Goal: Transaction & Acquisition: Purchase product/service

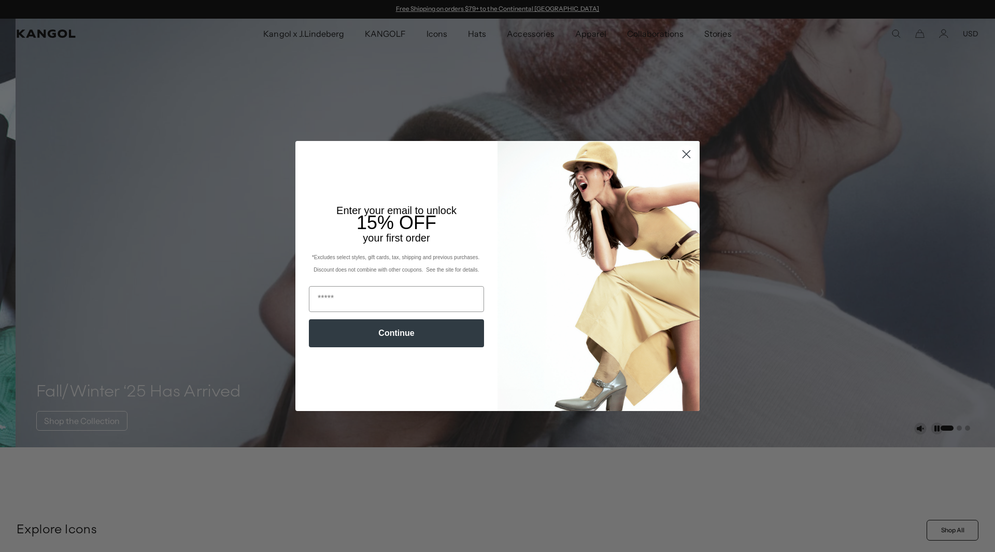
click at [684, 153] on icon "Close dialog" at bounding box center [686, 154] width 7 height 7
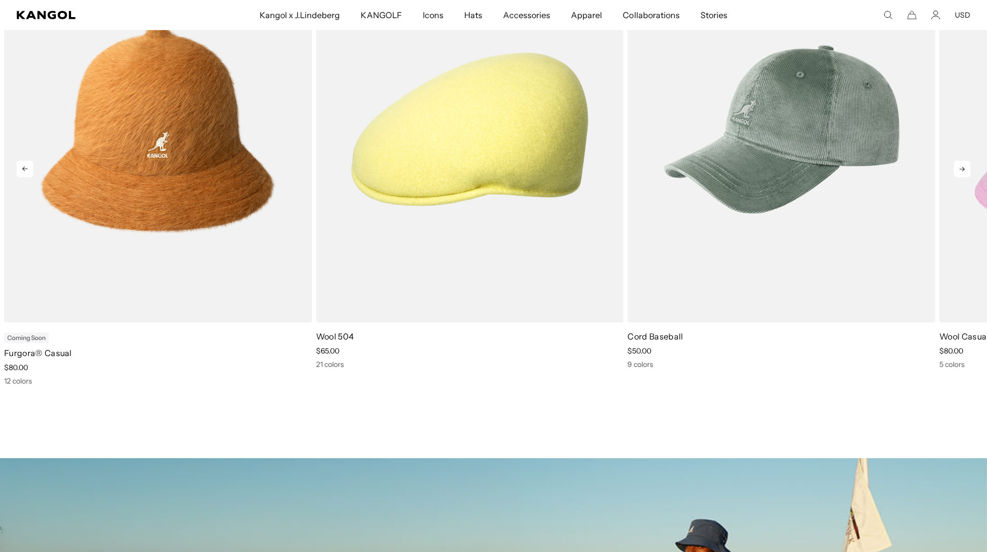
click at [968, 162] on icon at bounding box center [962, 169] width 17 height 17
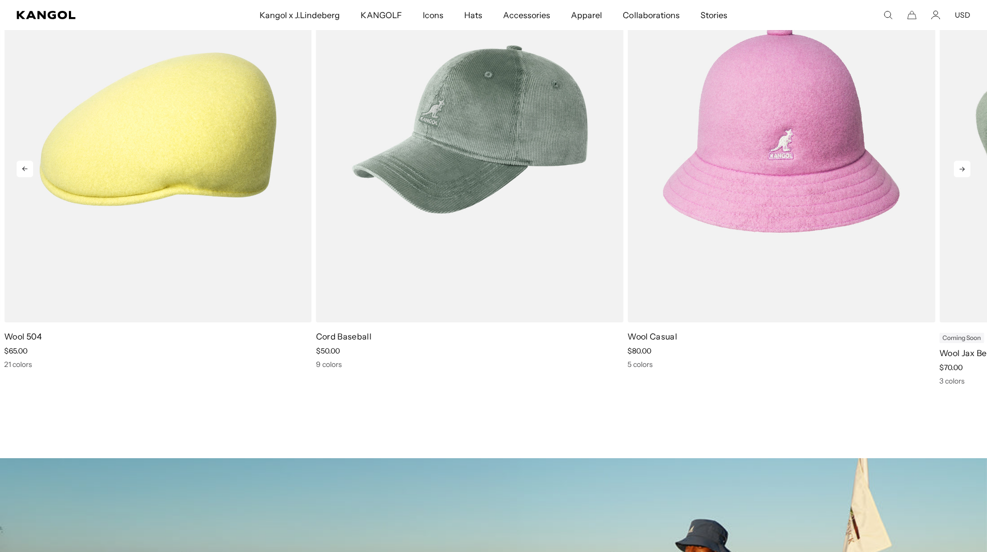
scroll to position [0, 214]
click at [962, 168] on icon at bounding box center [962, 169] width 17 height 17
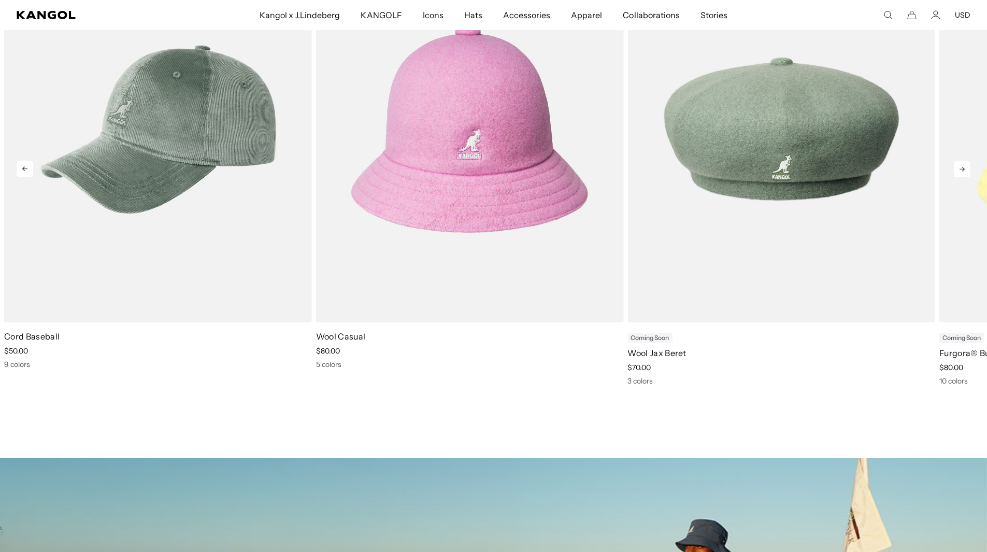
click at [962, 168] on icon at bounding box center [962, 169] width 17 height 17
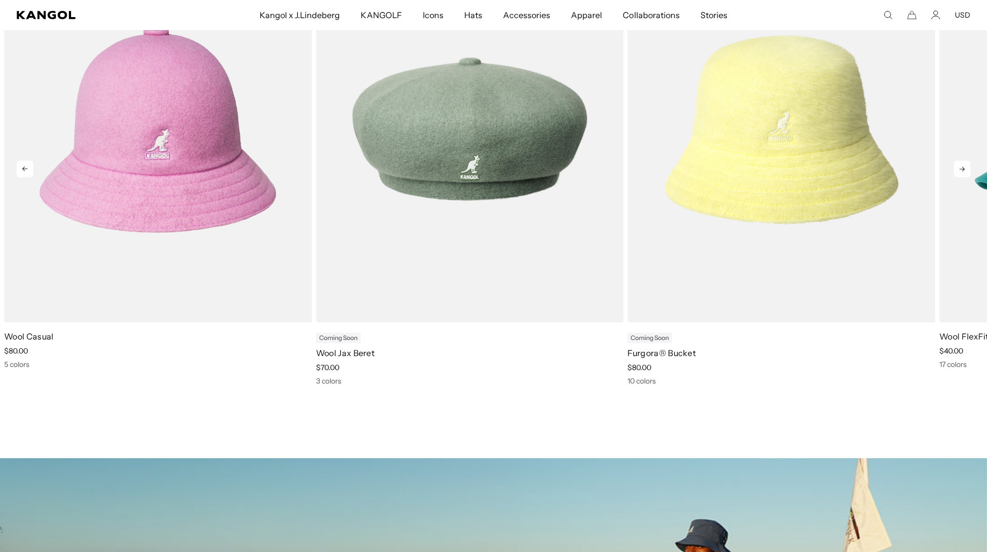
scroll to position [0, 0]
click at [962, 168] on icon at bounding box center [962, 169] width 17 height 17
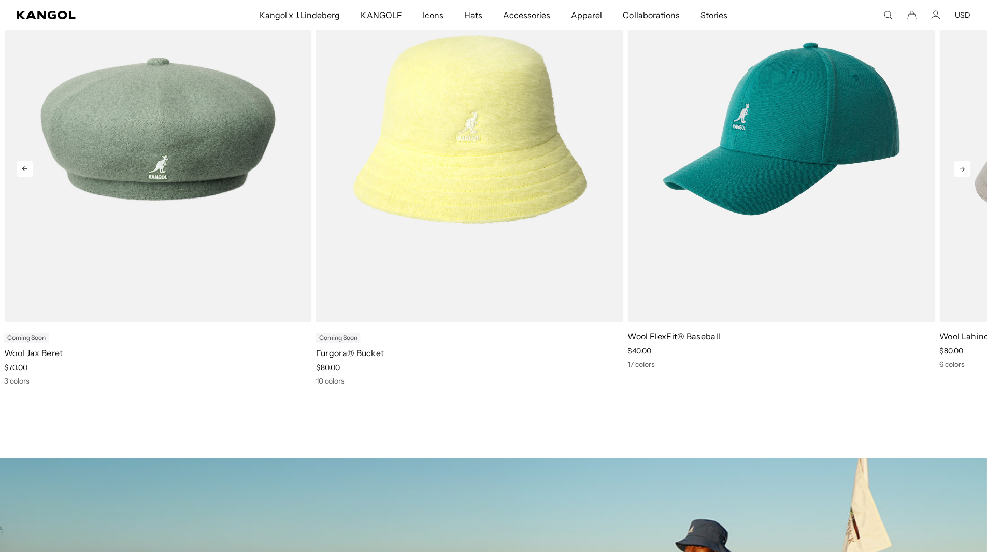
click at [962, 168] on icon at bounding box center [962, 169] width 17 height 17
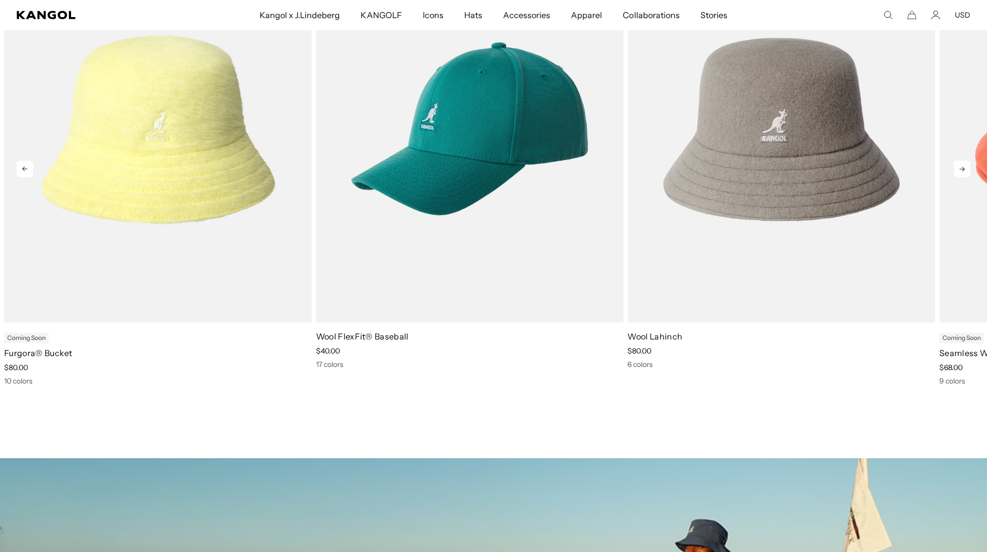
click at [962, 168] on icon at bounding box center [962, 169] width 17 height 17
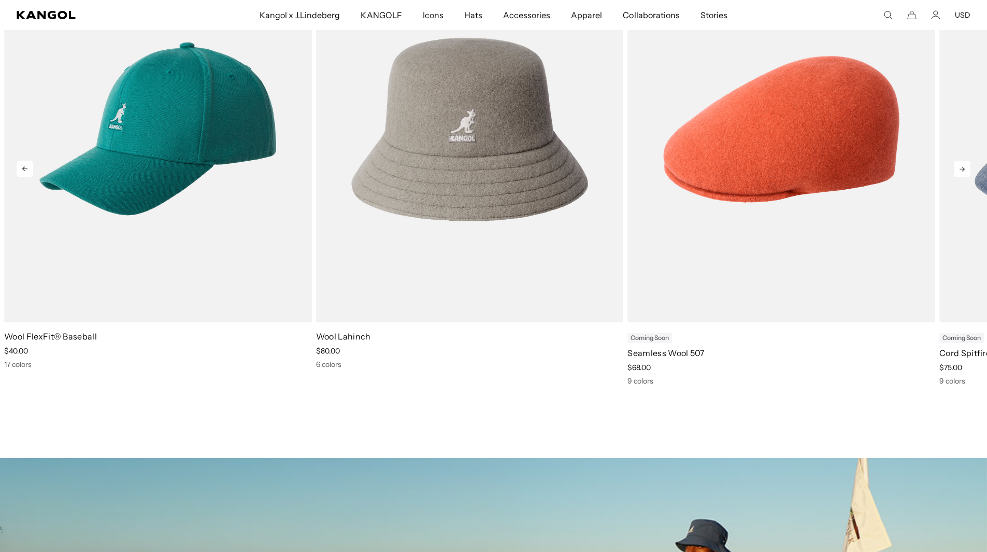
click at [962, 168] on icon at bounding box center [962, 169] width 17 height 17
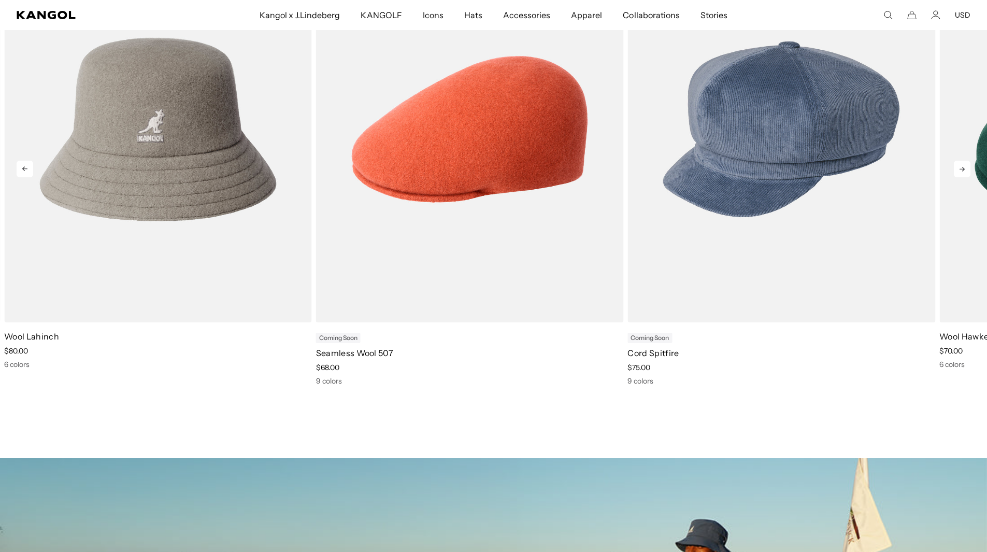
click at [962, 168] on icon at bounding box center [962, 169] width 17 height 17
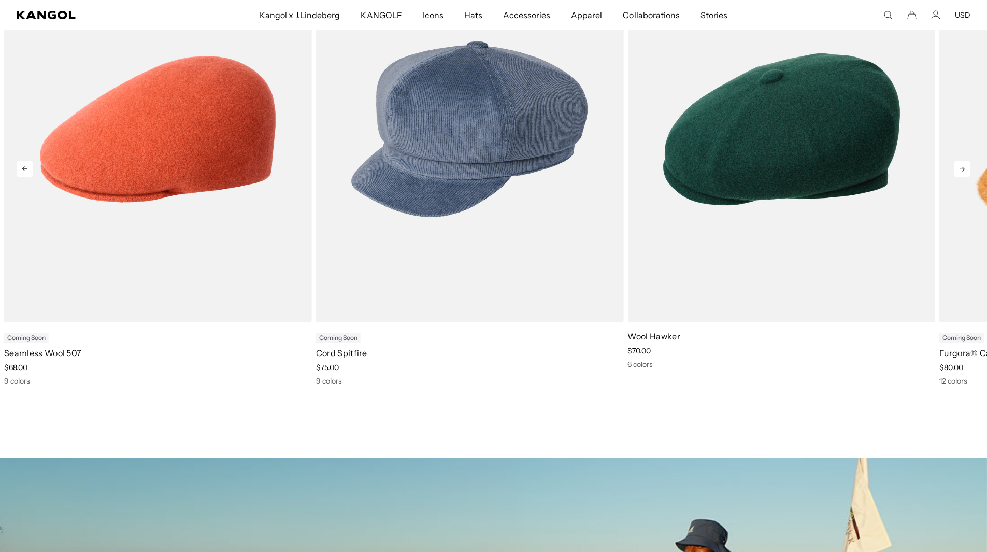
click at [962, 168] on icon at bounding box center [962, 169] width 17 height 17
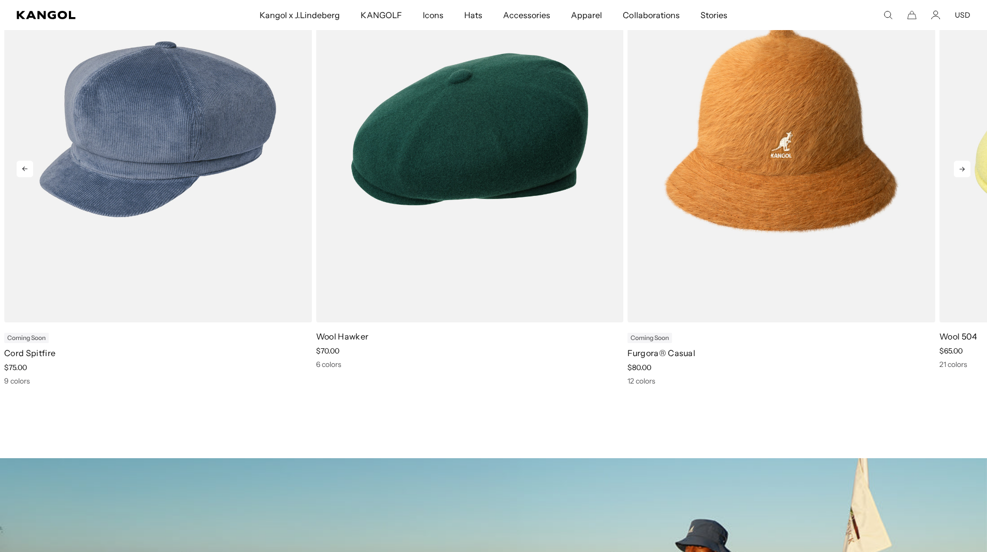
scroll to position [0, 214]
click at [962, 168] on icon at bounding box center [962, 169] width 17 height 17
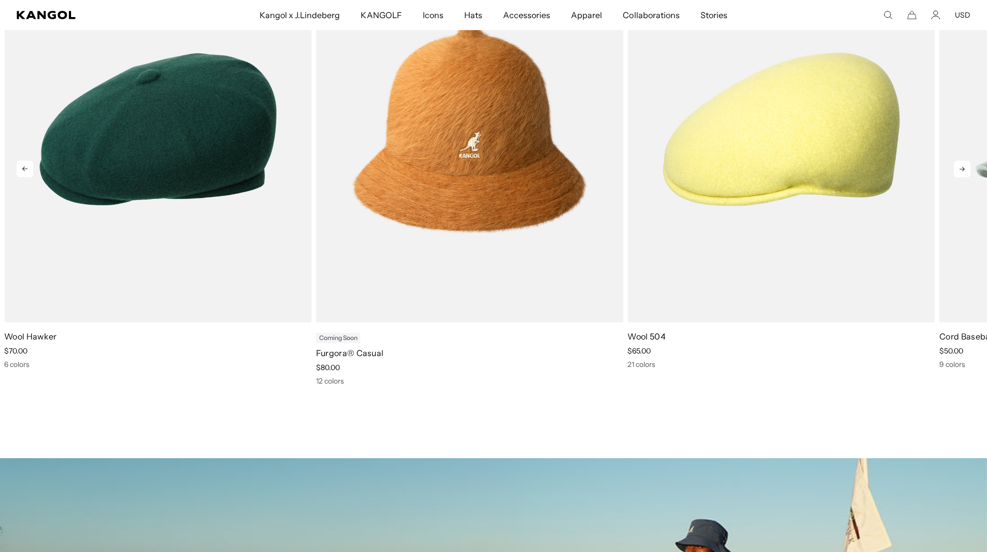
click at [962, 168] on icon at bounding box center [962, 169] width 17 height 17
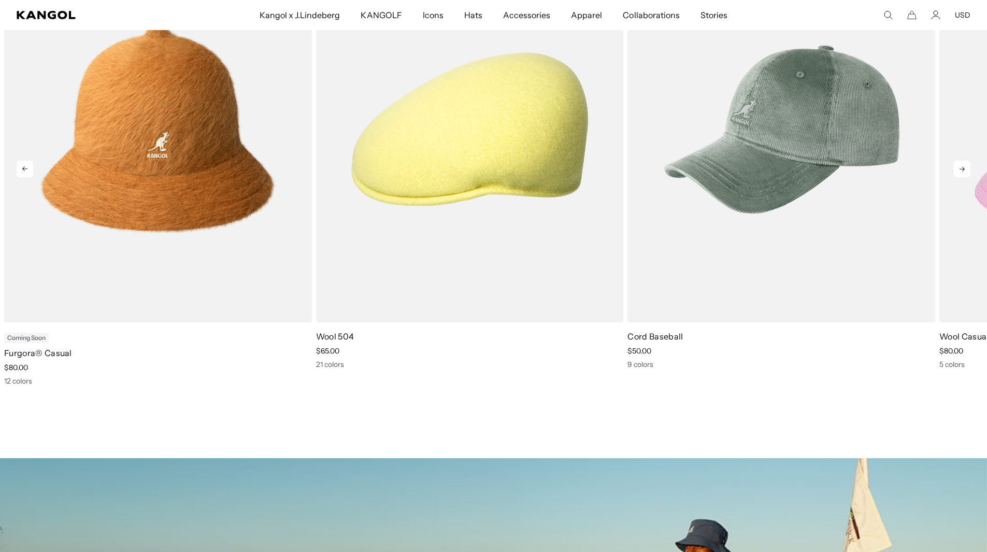
click at [962, 168] on icon at bounding box center [962, 169] width 17 height 17
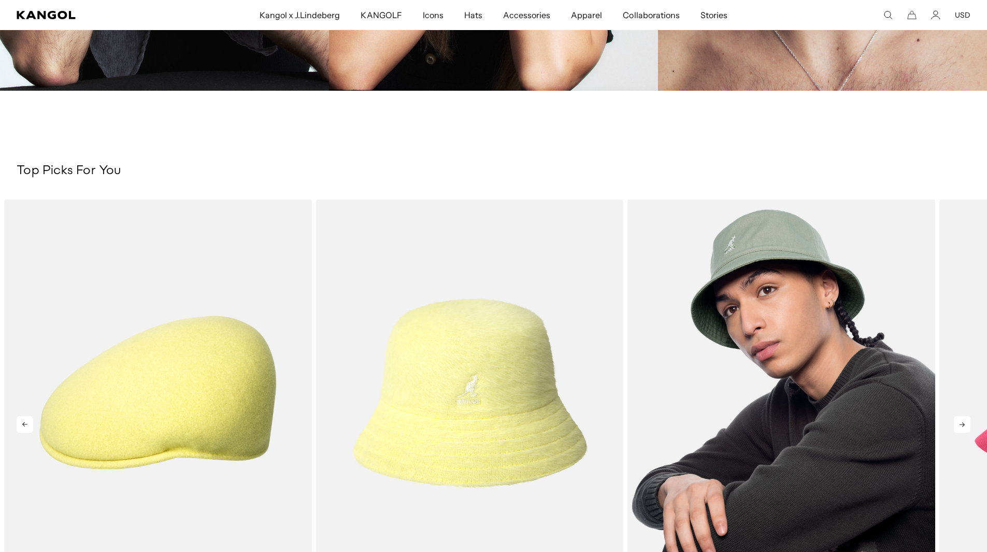
scroll to position [0, 0]
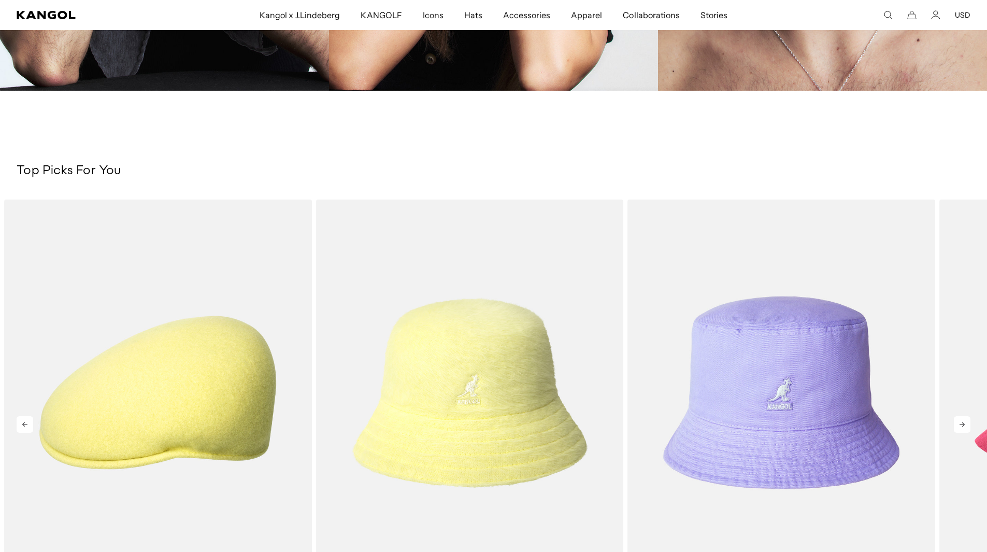
click at [959, 422] on icon at bounding box center [962, 424] width 17 height 17
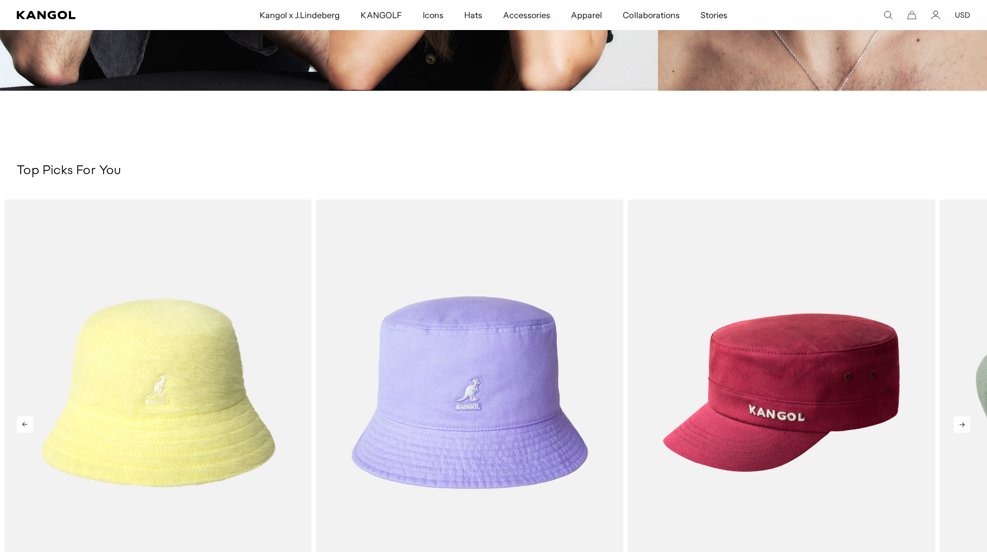
click at [959, 423] on icon at bounding box center [962, 424] width 17 height 17
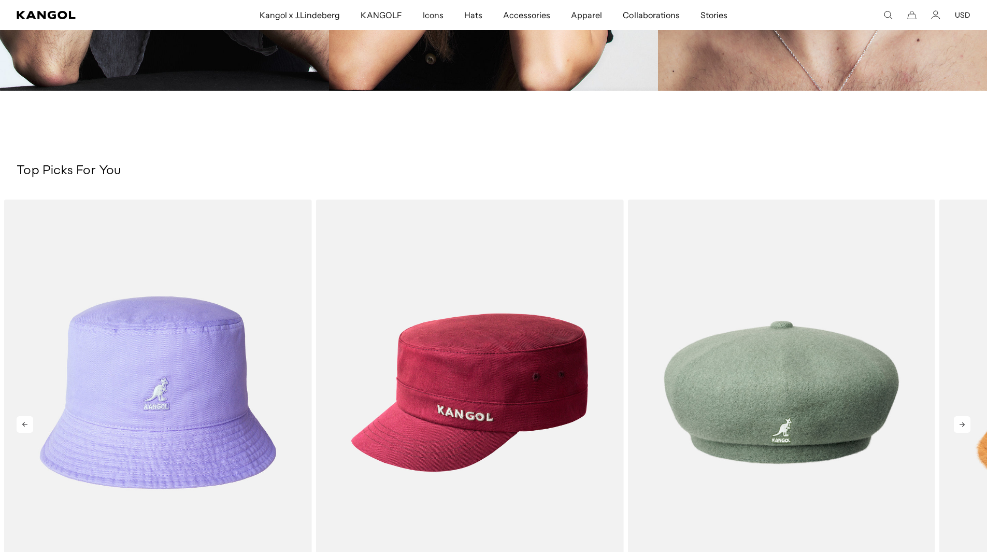
click at [959, 423] on icon at bounding box center [962, 424] width 17 height 17
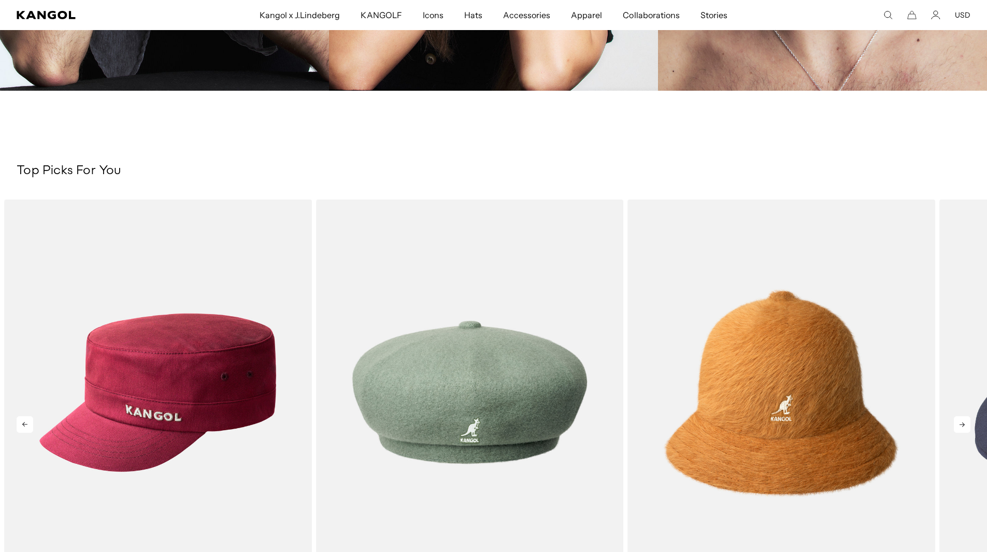
click at [959, 423] on icon at bounding box center [962, 424] width 17 height 17
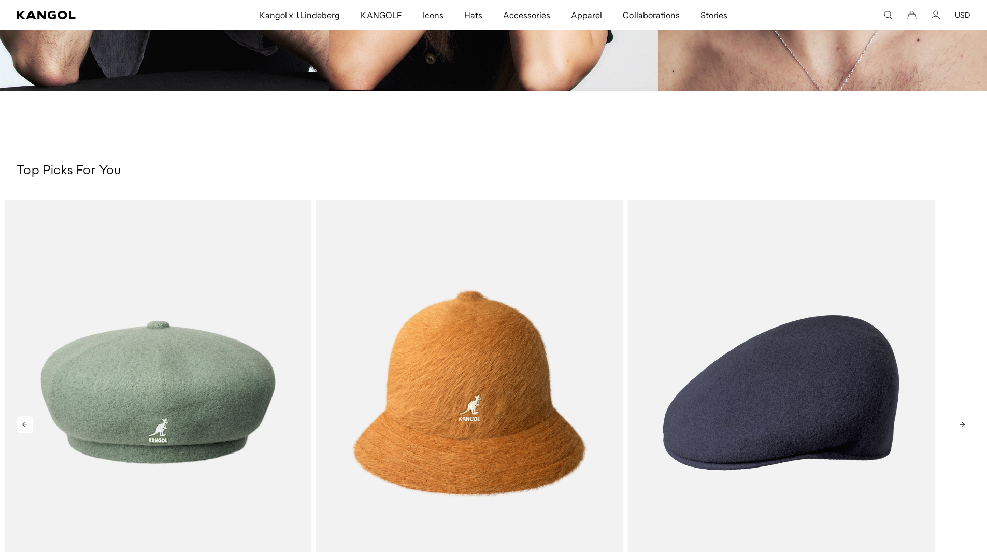
click at [959, 423] on icon at bounding box center [962, 424] width 17 height 17
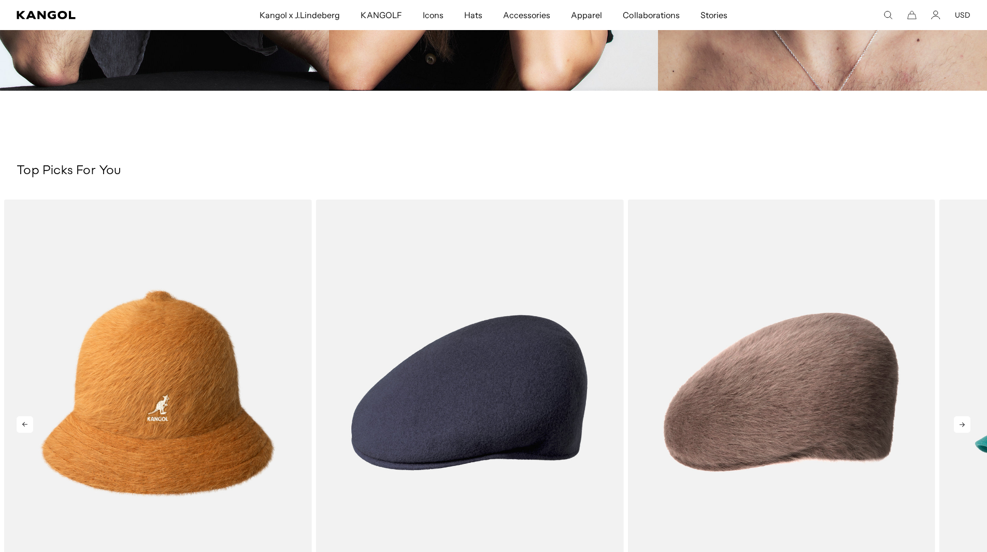
click at [959, 423] on icon at bounding box center [962, 424] width 17 height 17
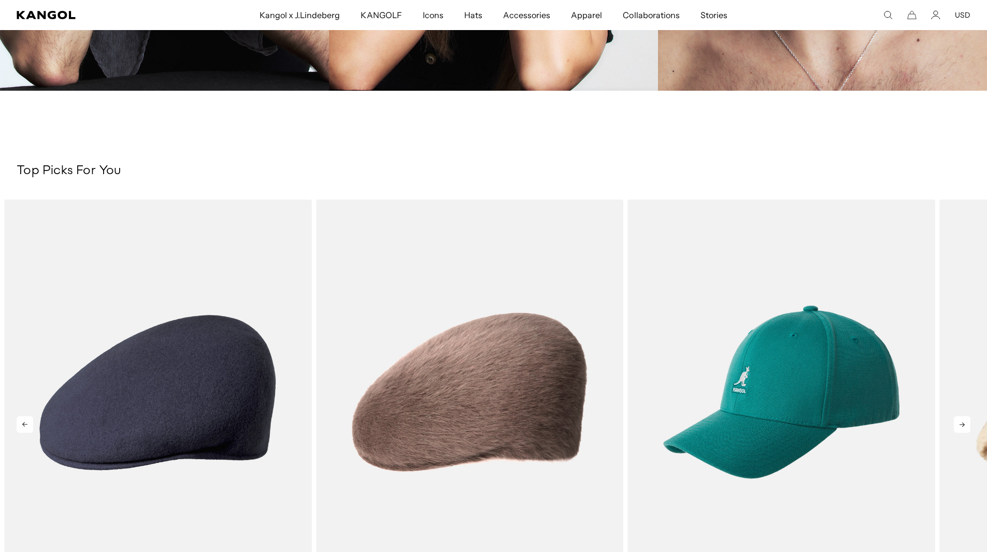
click at [959, 423] on icon at bounding box center [962, 424] width 17 height 17
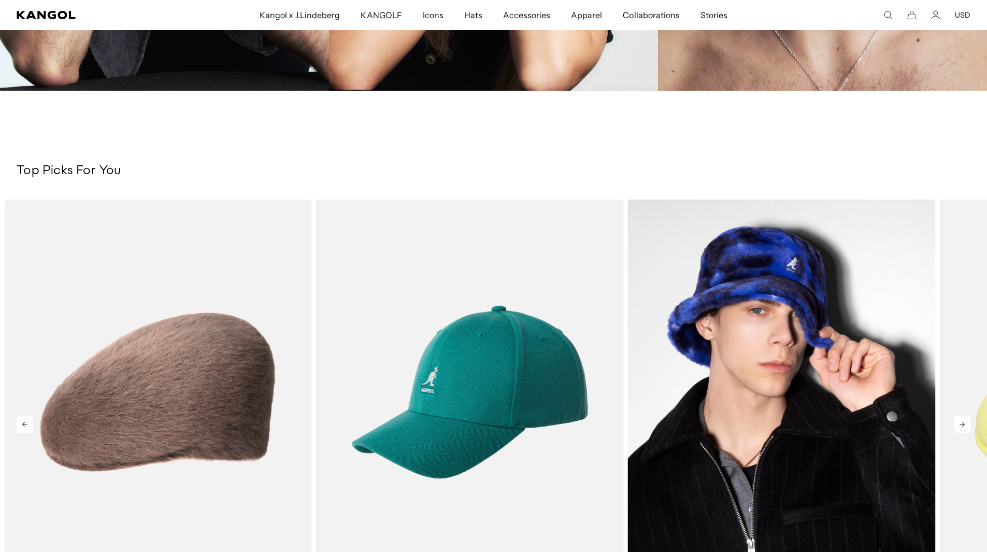
scroll to position [0, 214]
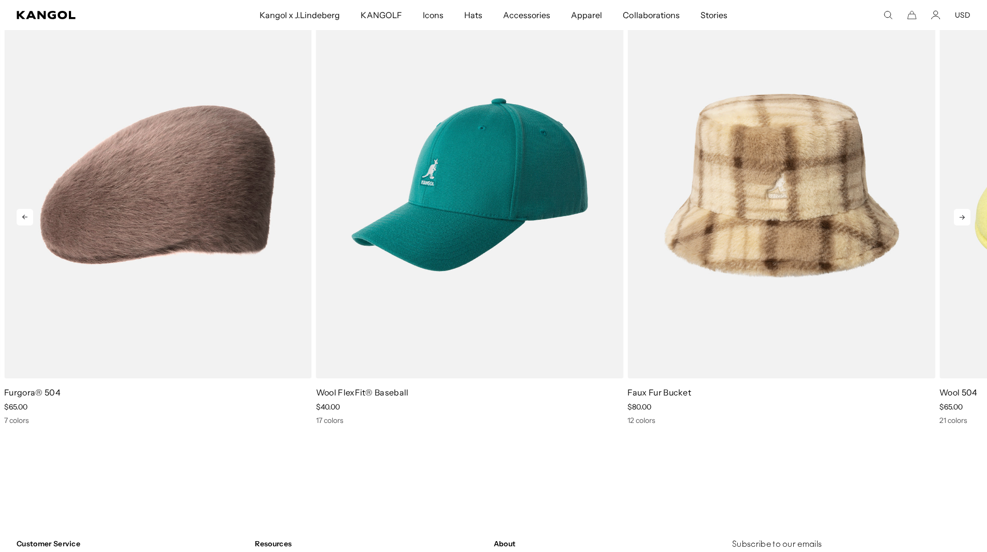
click at [962, 219] on icon at bounding box center [962, 217] width 17 height 17
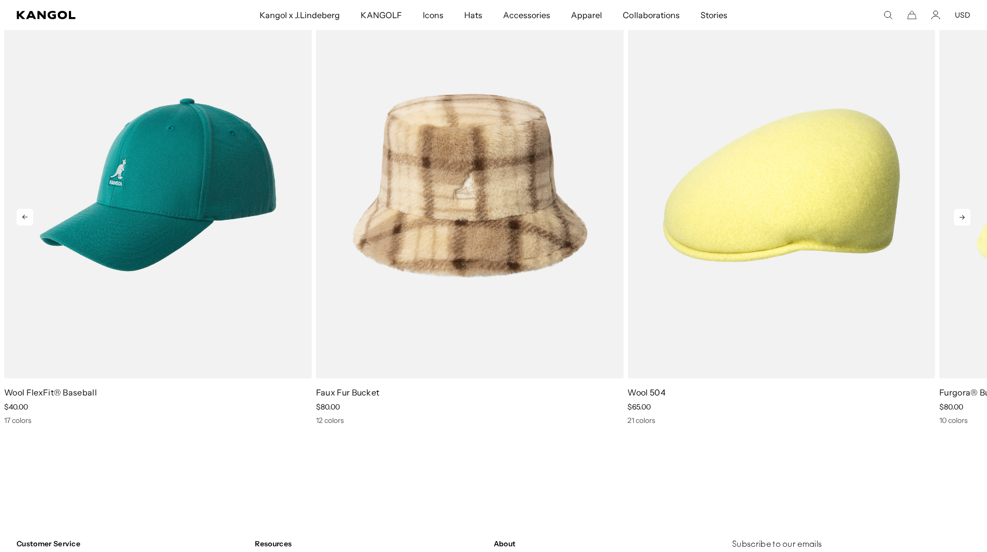
click at [962, 219] on icon at bounding box center [962, 217] width 17 height 17
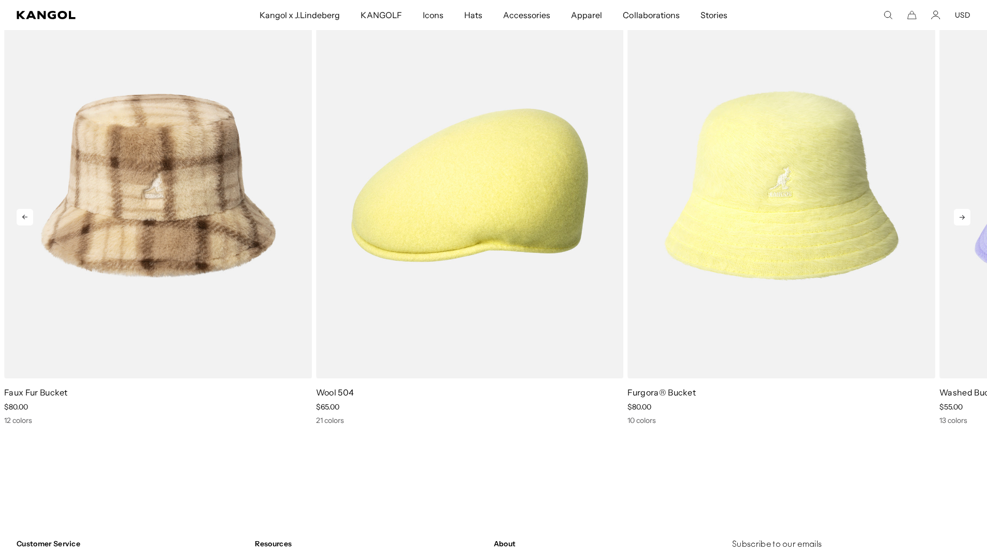
click at [962, 219] on icon at bounding box center [962, 217] width 17 height 17
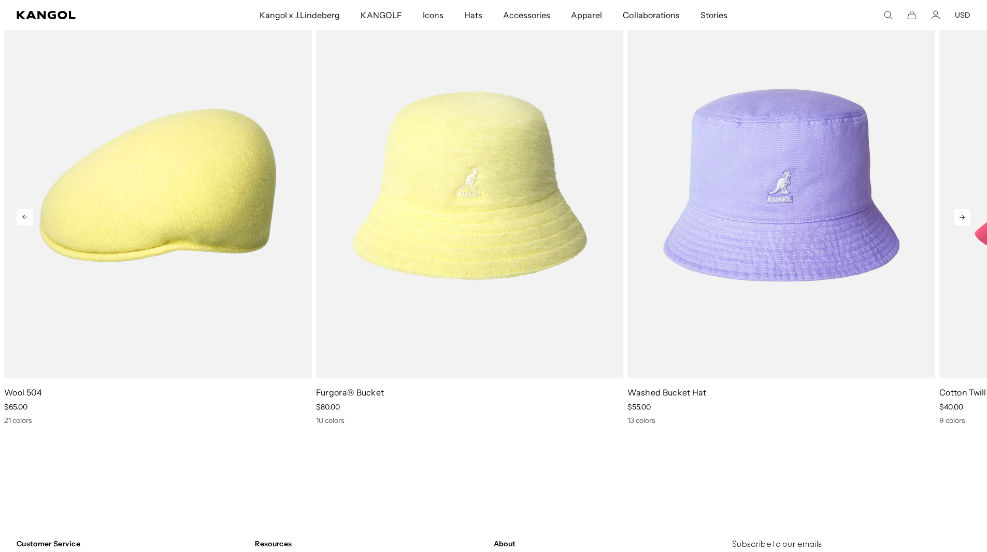
click at [962, 219] on icon at bounding box center [962, 217] width 17 height 17
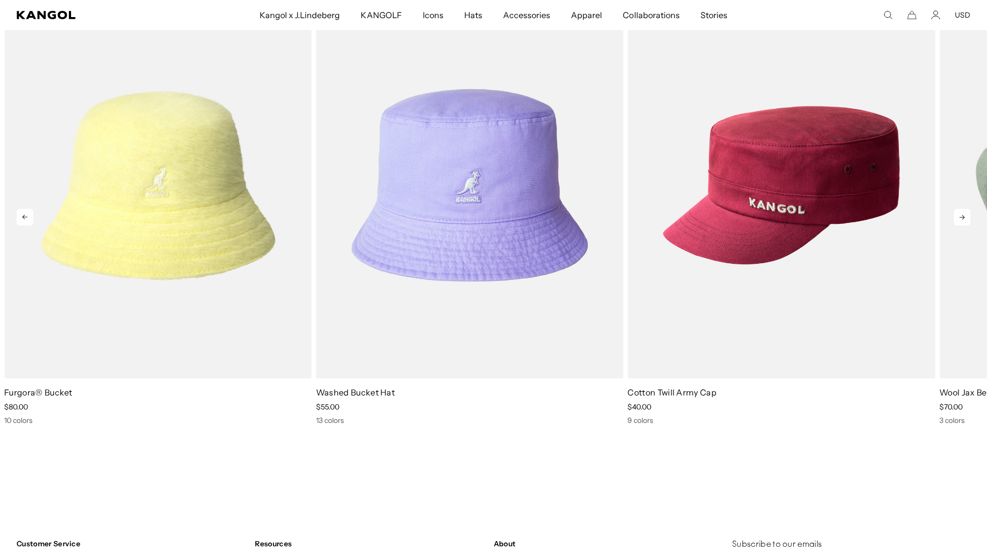
scroll to position [0, 0]
click at [962, 219] on icon at bounding box center [962, 217] width 17 height 17
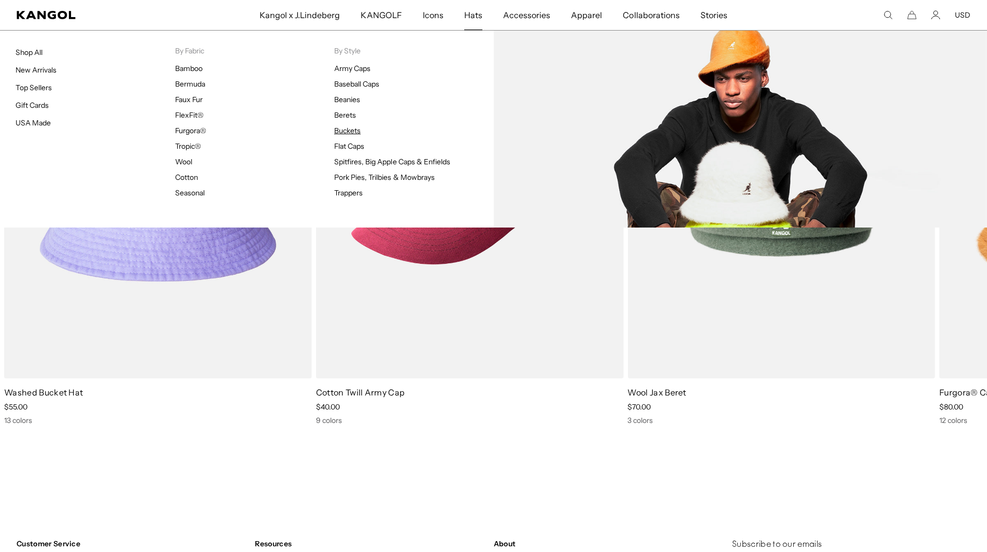
click at [339, 133] on link "Buckets" at bounding box center [347, 130] width 26 height 9
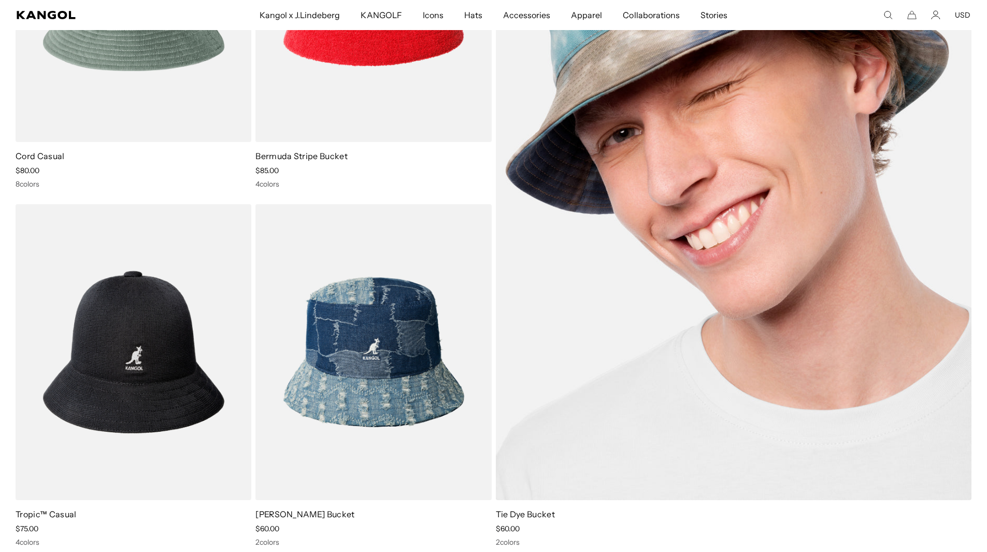
scroll to position [3162, 0]
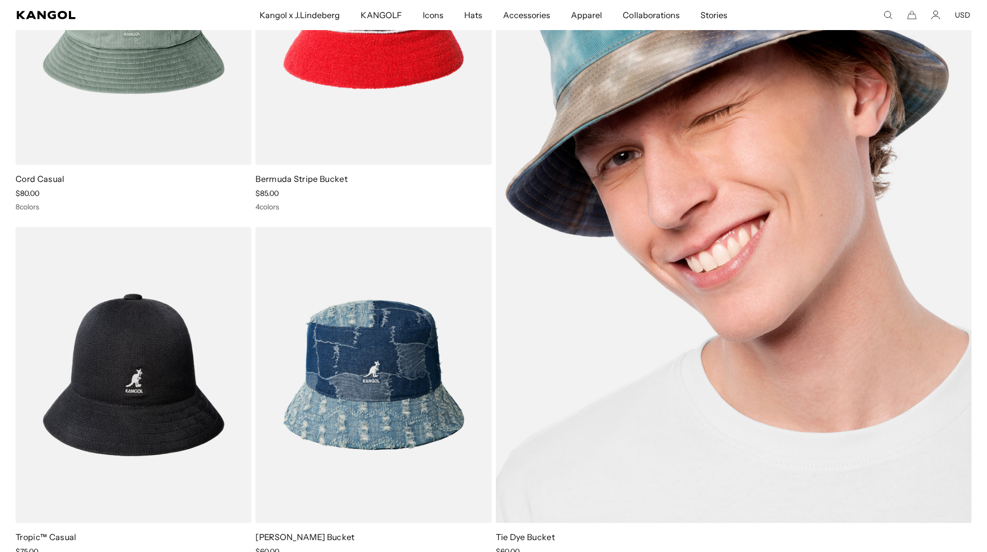
click at [779, 369] on img at bounding box center [734, 195] width 476 height 655
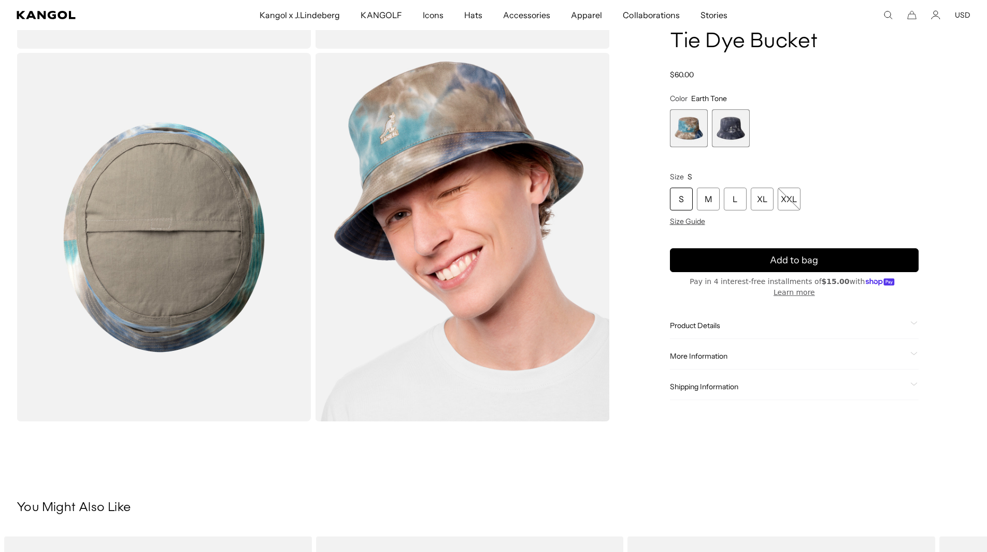
scroll to position [311, 0]
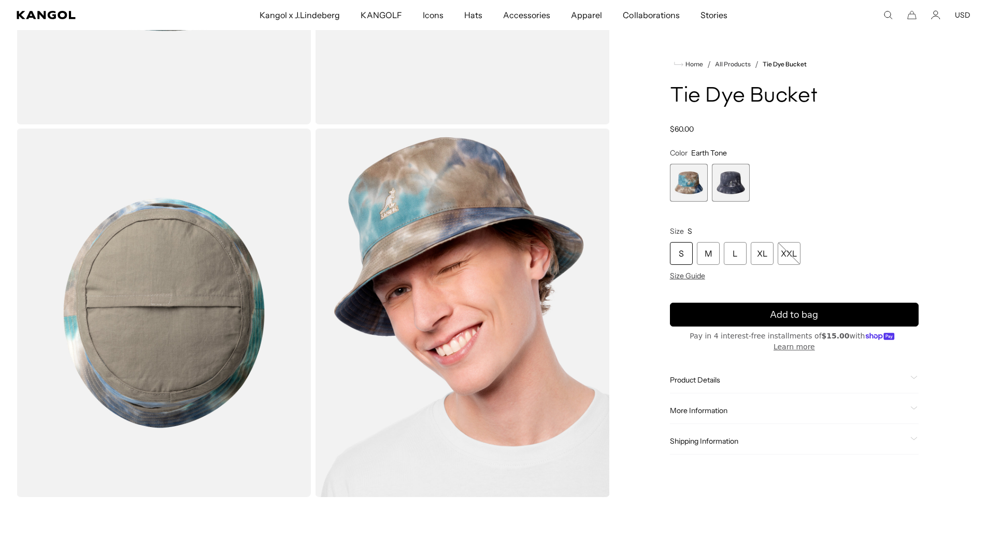
click at [738, 179] on span "2 of 2" at bounding box center [731, 183] width 38 height 38
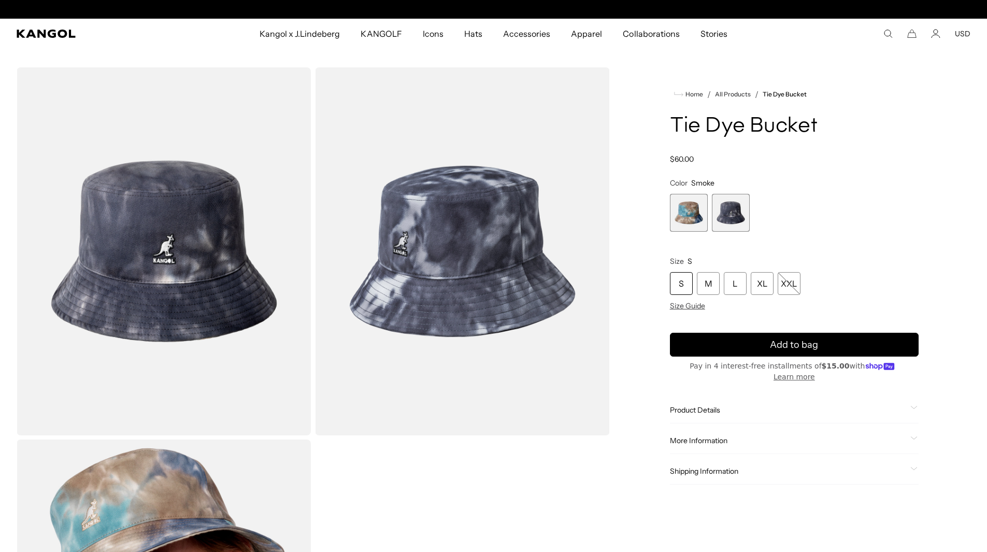
scroll to position [0, 214]
click at [699, 215] on span "1 of 2" at bounding box center [689, 213] width 38 height 38
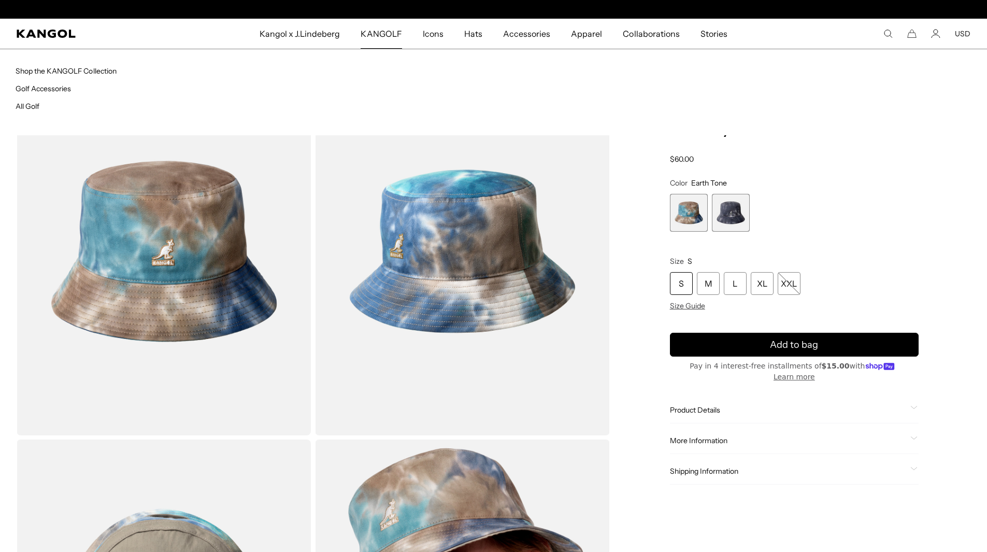
scroll to position [0, 214]
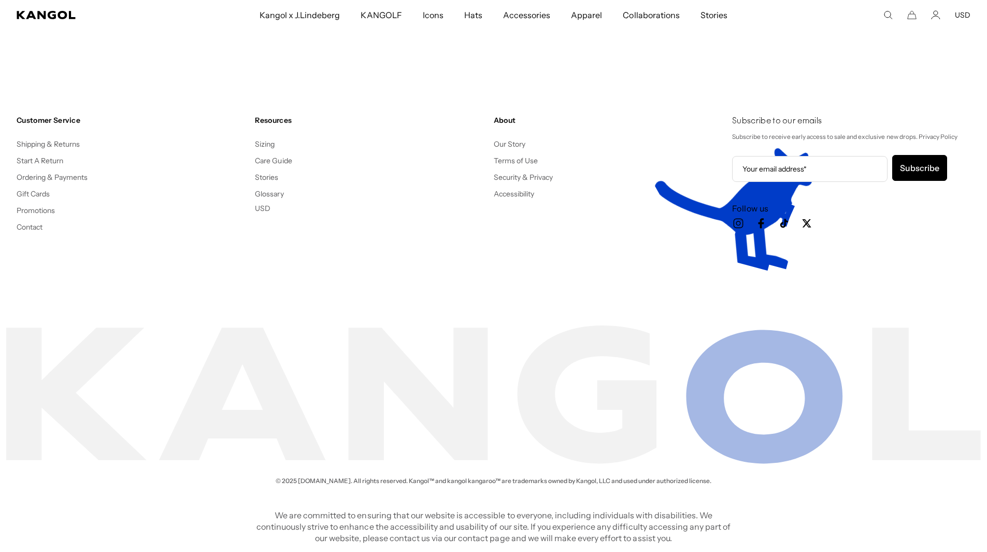
scroll to position [6855, 0]
